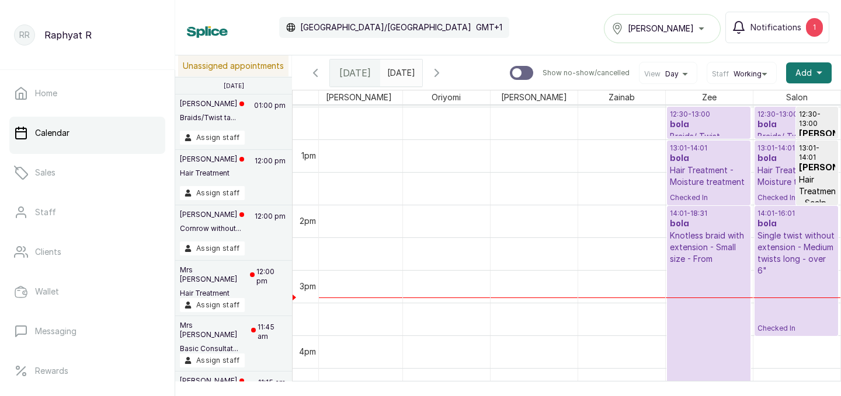
scroll to position [801, 0]
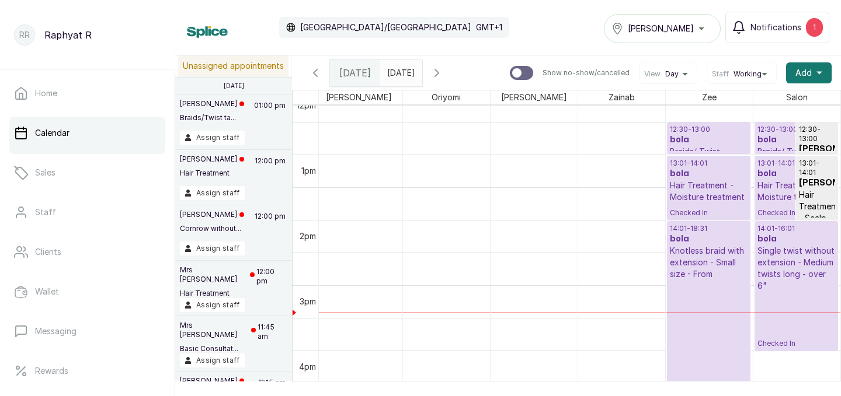
click at [714, 136] on h3 "bola" at bounding box center [709, 140] width 78 height 12
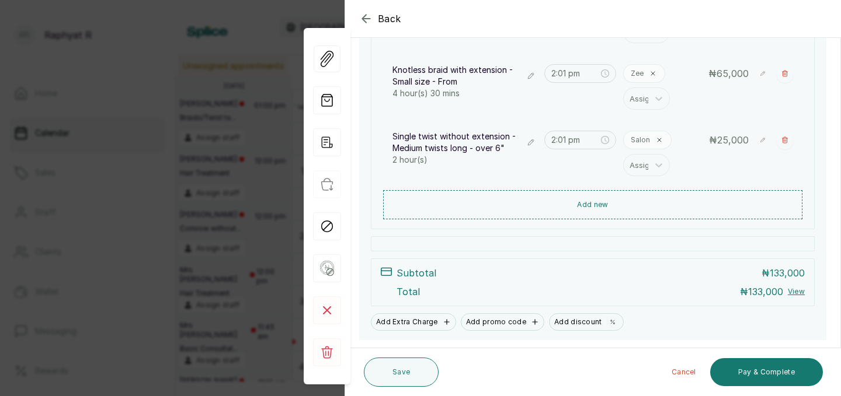
scroll to position [450, 0]
click at [733, 365] on button "Pay & Complete" at bounding box center [766, 373] width 113 height 28
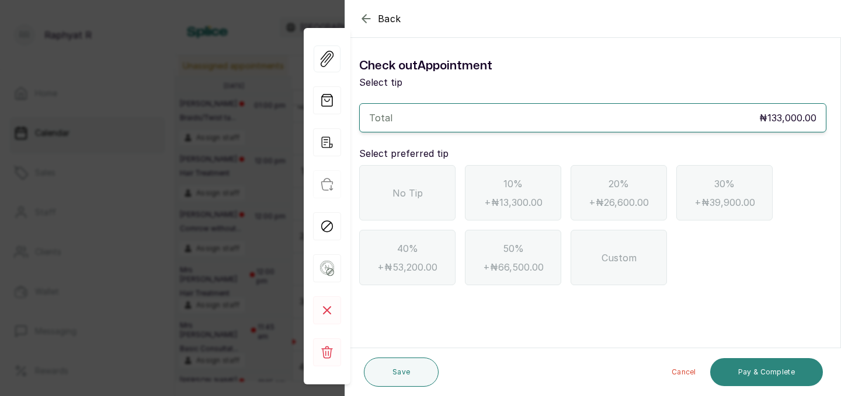
scroll to position [0, 0]
click at [395, 180] on div "No Tip" at bounding box center [407, 192] width 96 height 55
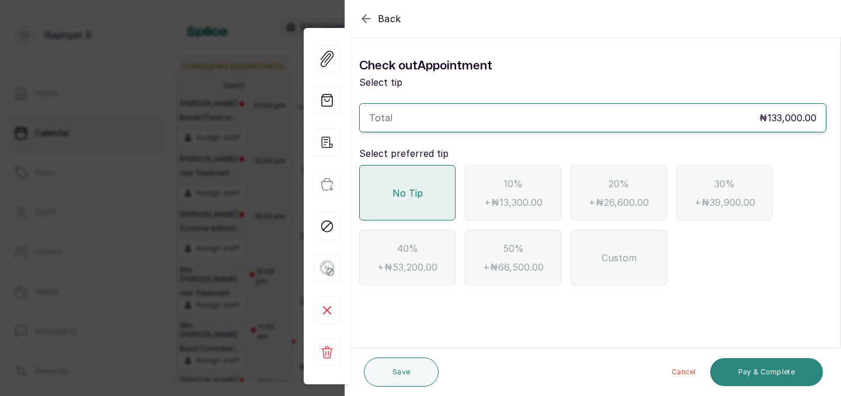
click at [723, 367] on button "Pay & Complete" at bounding box center [766, 373] width 113 height 28
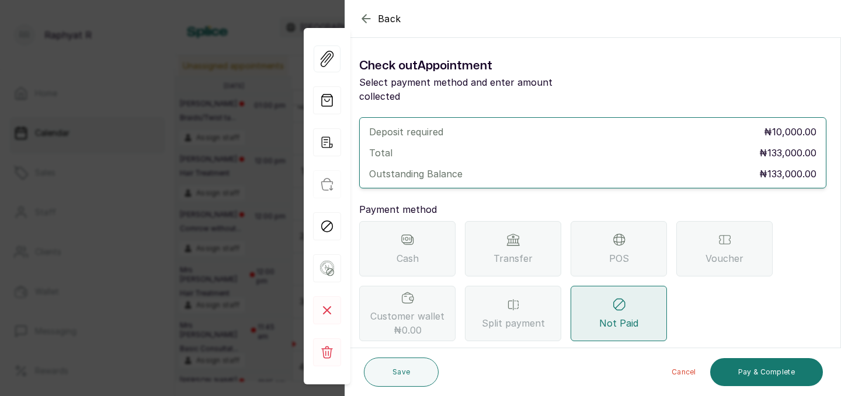
click at [612, 233] on icon at bounding box center [619, 240] width 14 height 14
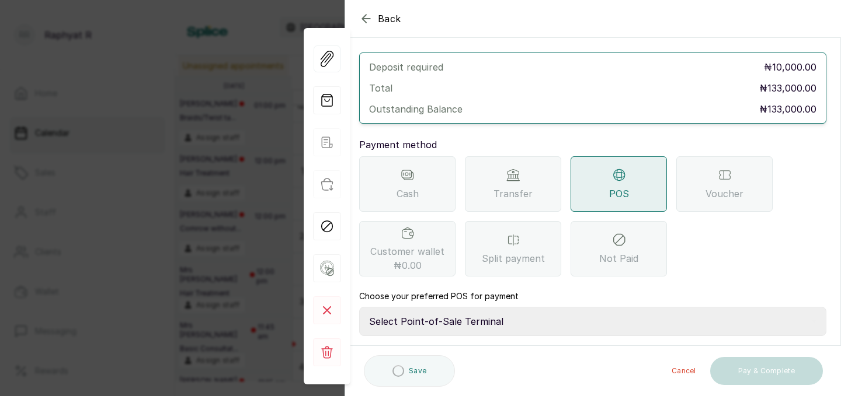
scroll to position [96, 0]
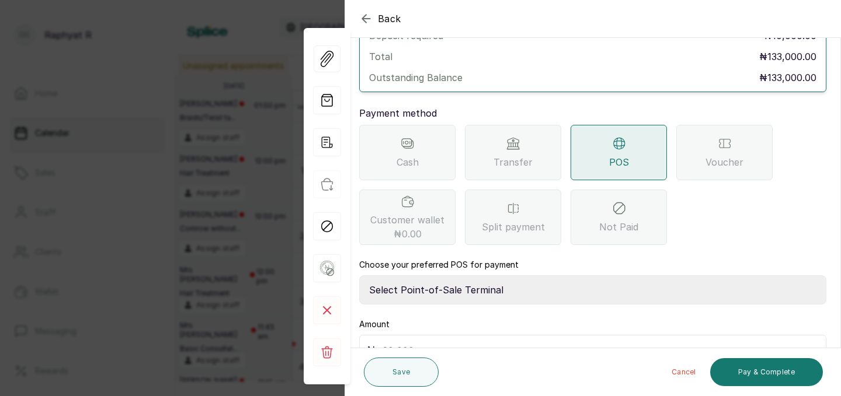
click at [545, 276] on select "Select Point-of-Sale Terminal Traction Providus Bank" at bounding box center [592, 290] width 467 height 29
select select "b1594abb-eea2-48ba-bf5f-ff0754569b84"
click at [480, 343] on input "text" at bounding box center [600, 351] width 436 height 16
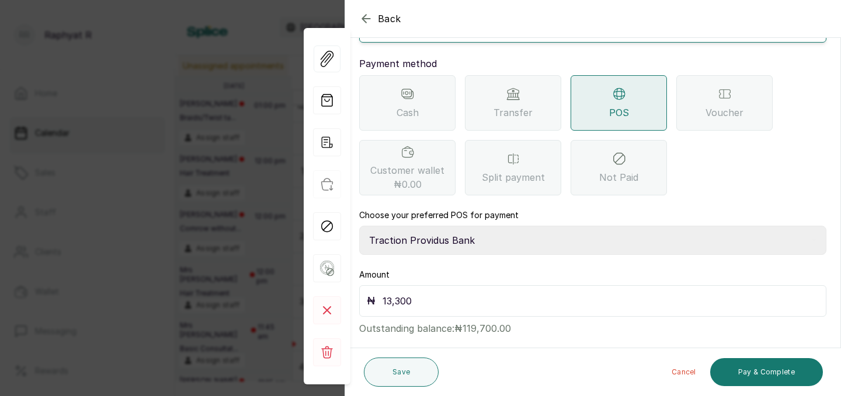
scroll to position [149, 0]
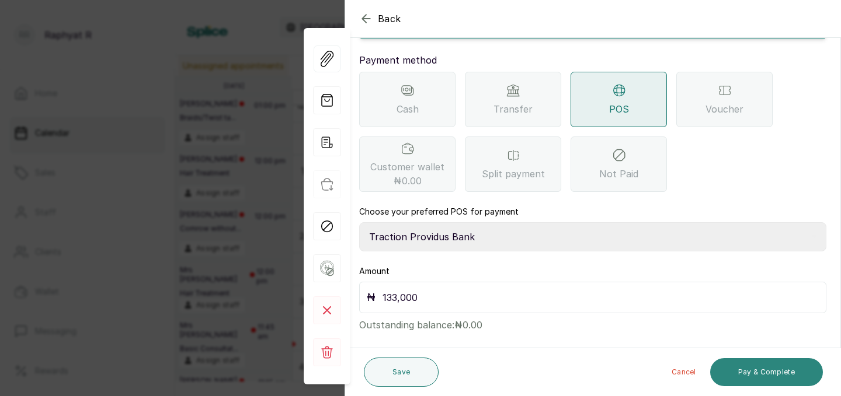
type input "133,000"
click at [779, 374] on button "Pay & Complete" at bounding box center [766, 373] width 113 height 28
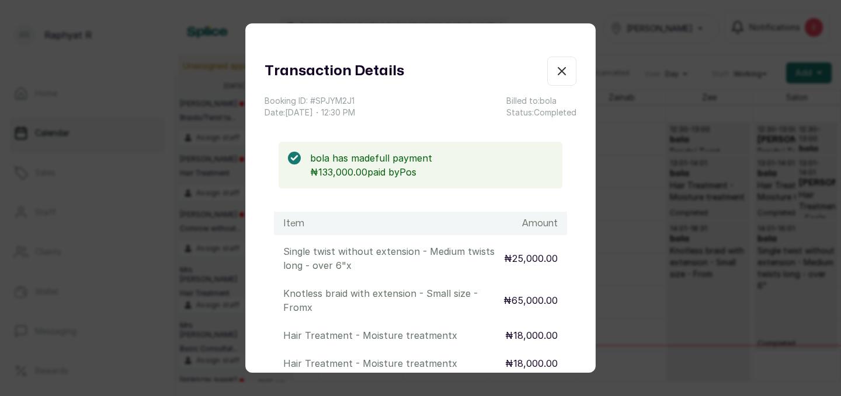
click at [561, 74] on icon "button" at bounding box center [562, 71] width 14 height 14
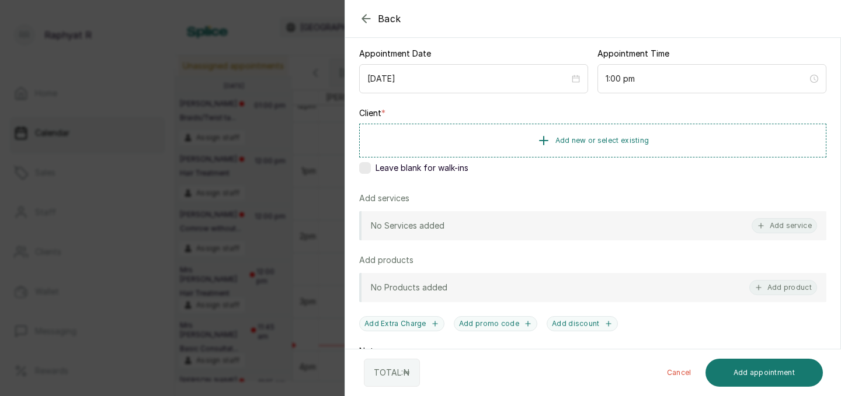
scroll to position [222, 0]
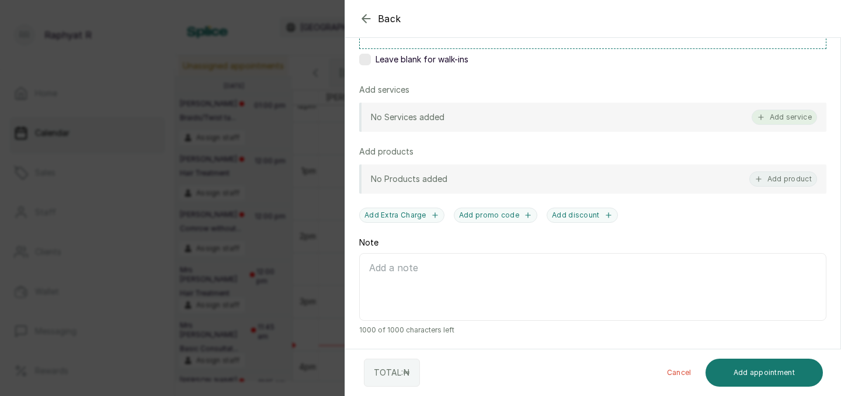
click at [775, 114] on button "Add service" at bounding box center [783, 117] width 65 height 15
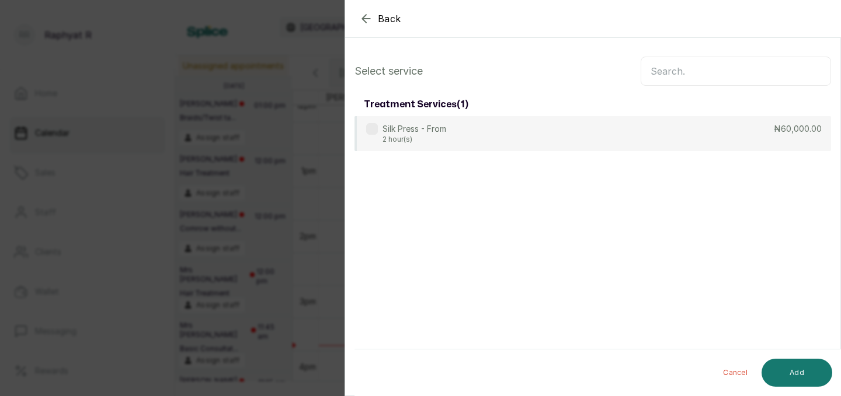
scroll to position [0, 0]
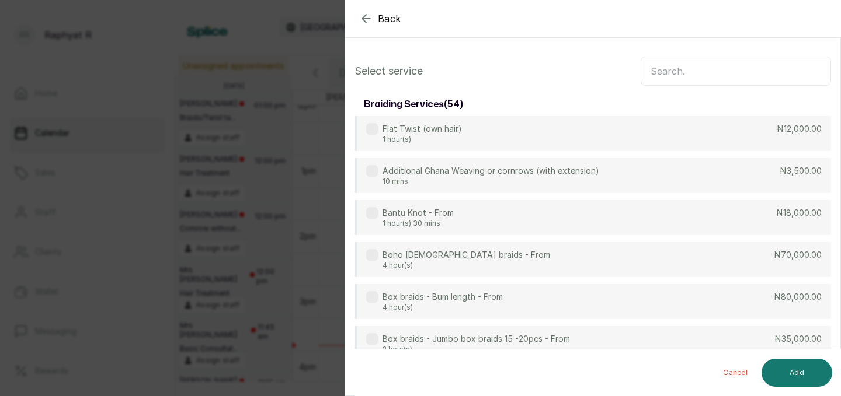
click at [698, 79] on input "text" at bounding box center [736, 71] width 190 height 29
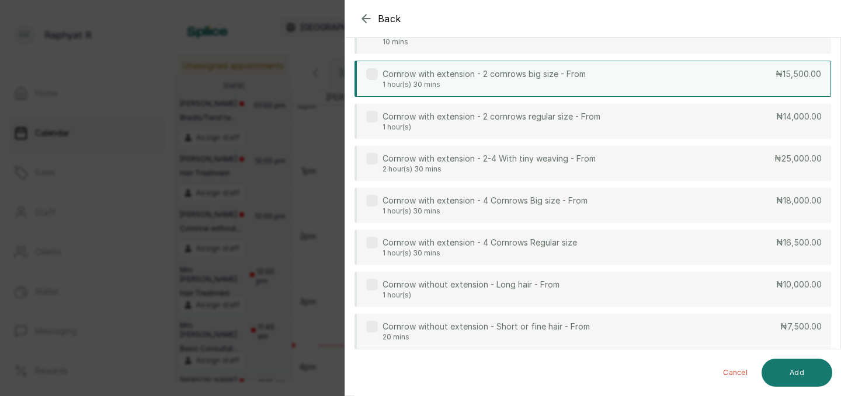
scroll to position [103, 0]
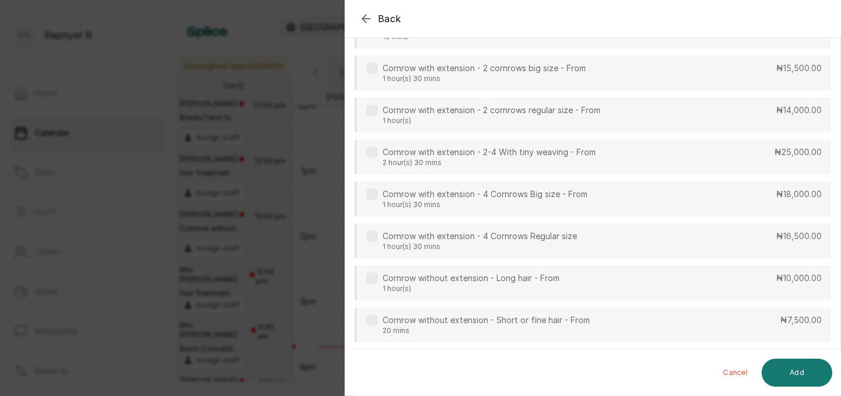
type input "corn"
click at [374, 25] on button "Back" at bounding box center [380, 19] width 42 height 14
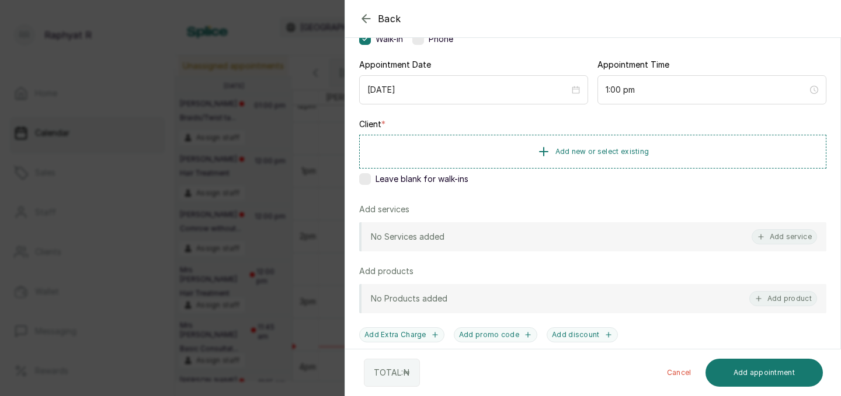
click at [366, 19] on icon "button" at bounding box center [366, 19] width 8 height 8
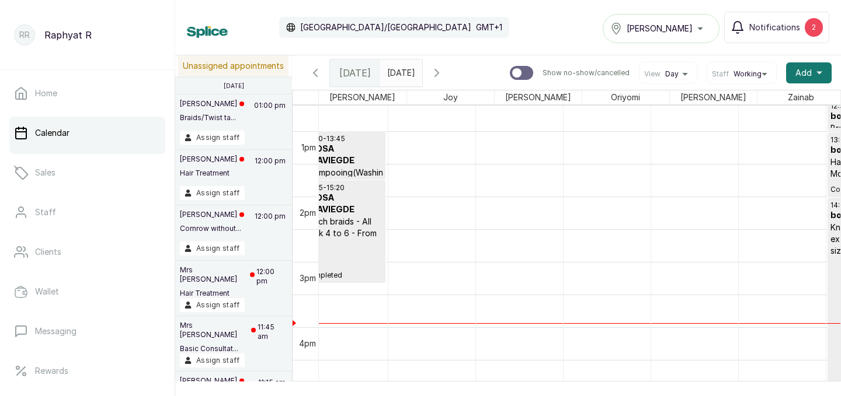
scroll to position [0, 19]
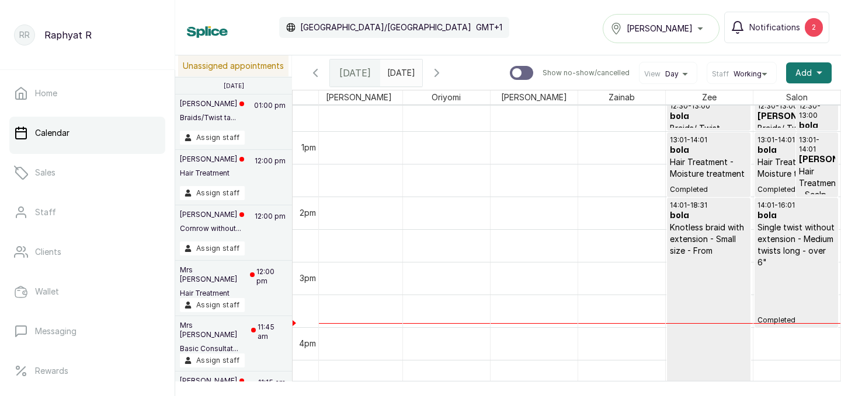
click at [681, 29] on div "[PERSON_NAME]" at bounding box center [661, 29] width 102 height 14
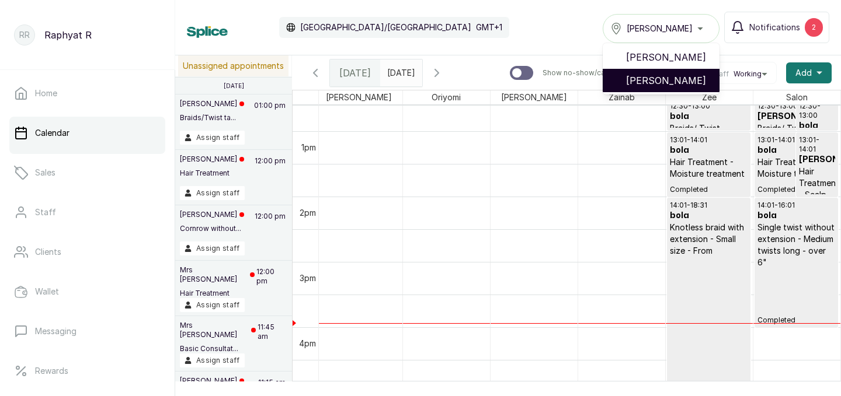
click at [669, 72] on li "[PERSON_NAME]" at bounding box center [661, 80] width 117 height 23
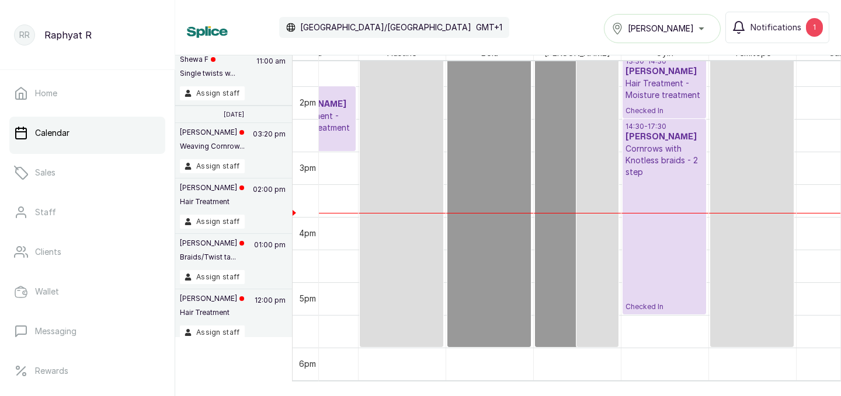
scroll to position [879, 225]
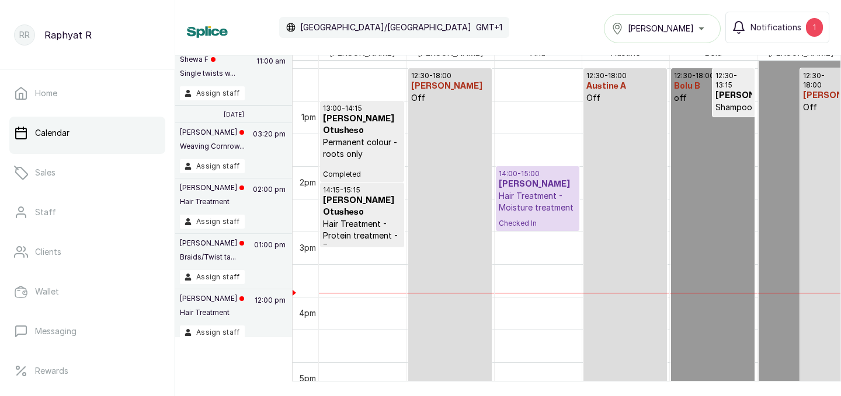
click at [682, 22] on div "[PERSON_NAME]" at bounding box center [662, 29] width 102 height 14
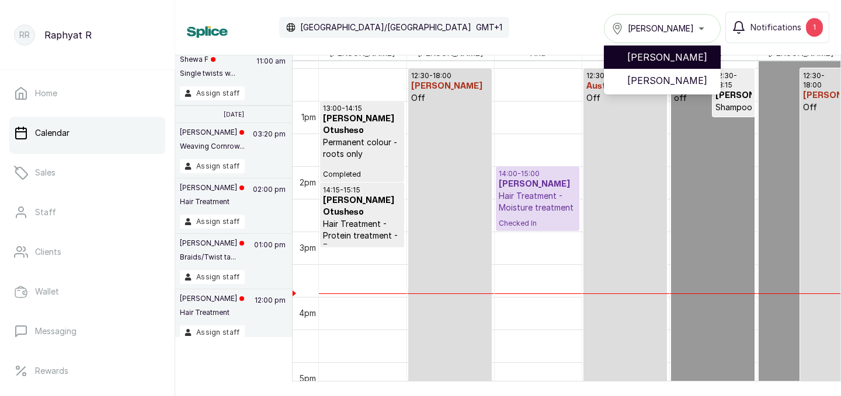
click at [669, 62] on span "[PERSON_NAME]" at bounding box center [669, 57] width 84 height 14
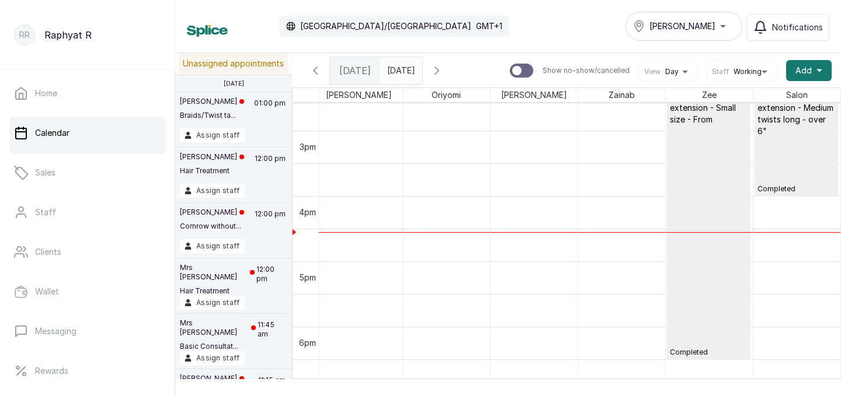
scroll to position [932, 0]
